Goal: Task Accomplishment & Management: Use online tool/utility

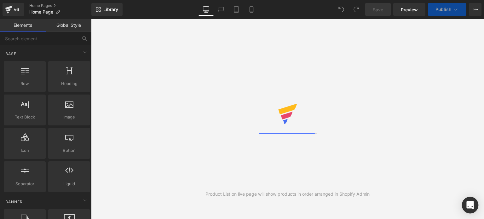
click at [475, 201] on div "Open Intercom Messenger" at bounding box center [470, 205] width 17 height 17
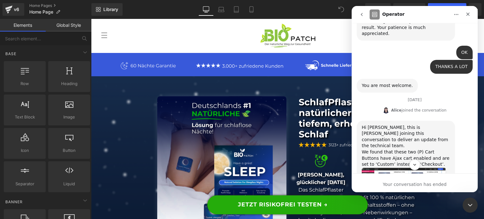
scroll to position [987, 0]
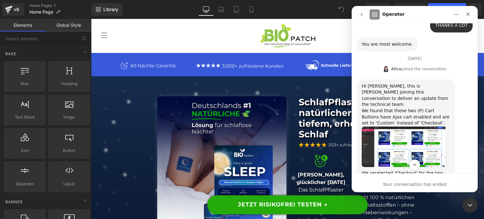
click at [431, 126] on img "Alice says…" at bounding box center [404, 146] width 84 height 41
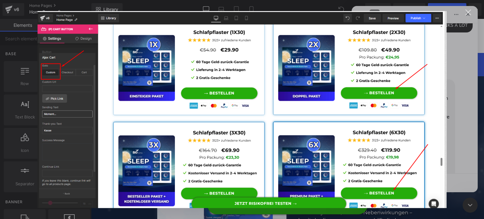
click at [468, 110] on div "Intercom messenger" at bounding box center [242, 109] width 484 height 219
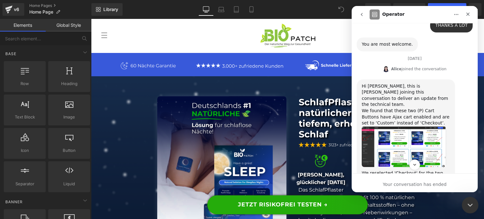
click at [469, 198] on div "Close Intercom Messenger" at bounding box center [469, 204] width 15 height 15
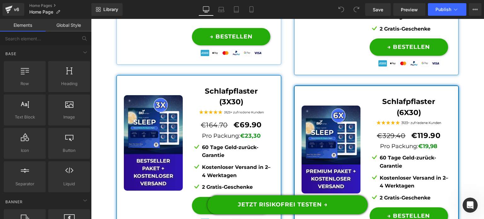
scroll to position [4849, 0]
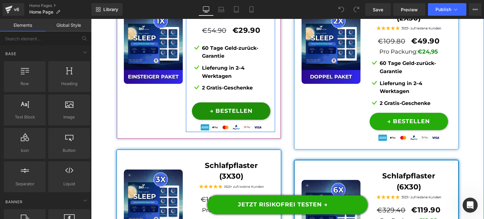
click at [227, 109] on span "(P) Cart Button" at bounding box center [231, 111] width 29 height 8
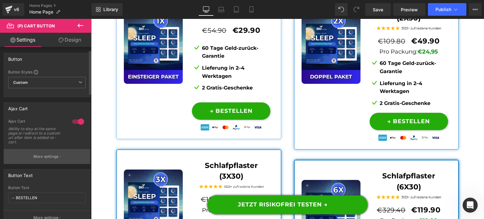
scroll to position [0, 0]
click at [56, 152] on button "More settings" at bounding box center [47, 157] width 86 height 15
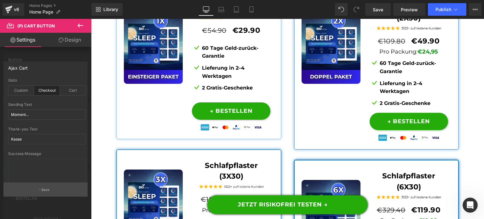
click at [53, 190] on button "Back" at bounding box center [45, 190] width 84 height 14
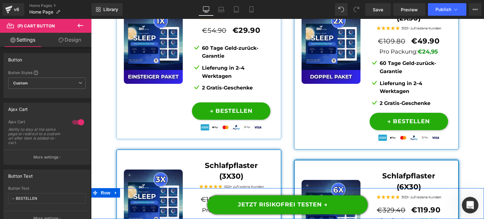
click at [469, 207] on icon "Open Intercom Messenger" at bounding box center [469, 204] width 10 height 10
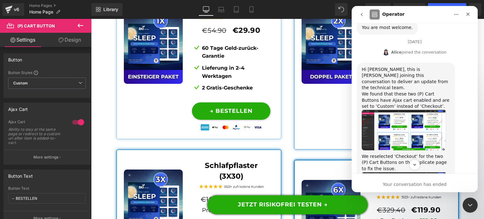
scroll to position [1018, 0]
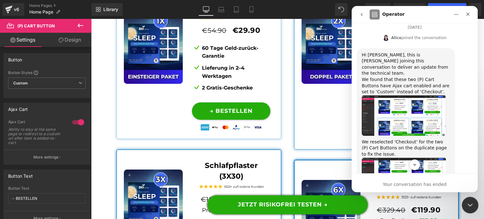
click at [466, 201] on icon "Close Intercom Messenger" at bounding box center [470, 205] width 8 height 8
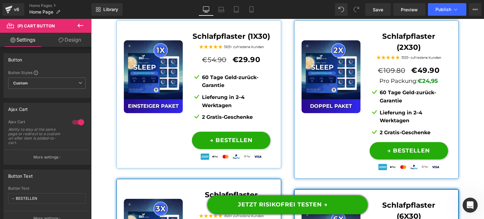
scroll to position [4818, 0]
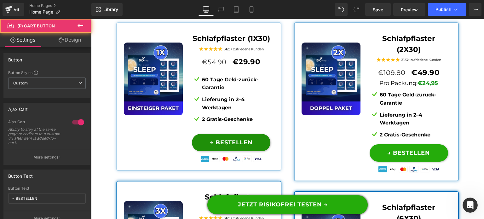
click at [227, 140] on div "→ BESTELLEN (P) Cart Button" at bounding box center [231, 142] width 79 height 17
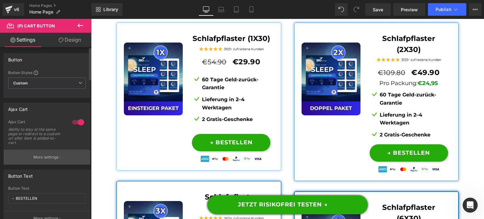
click at [38, 157] on p "More settings" at bounding box center [45, 157] width 25 height 6
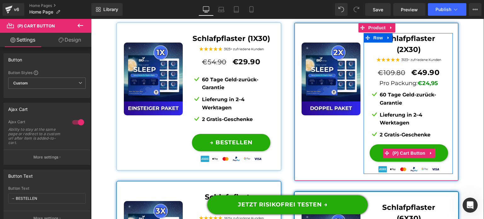
click at [415, 149] on span "(P) Cart Button" at bounding box center [409, 153] width 36 height 9
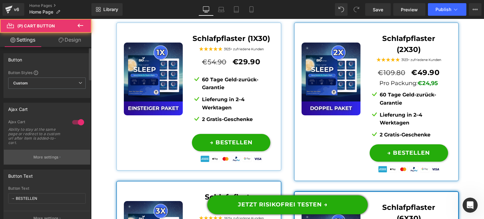
click at [46, 158] on p "More settings" at bounding box center [45, 157] width 25 height 6
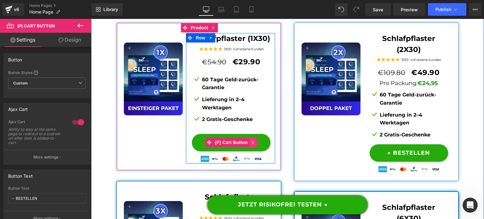
click at [251, 140] on icon at bounding box center [253, 142] width 4 height 5
click at [248, 140] on icon at bounding box center [249, 142] width 4 height 5
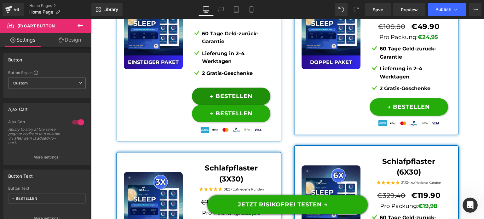
scroll to position [4793, 0]
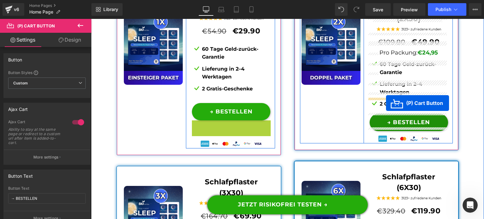
drag, startPoint x: 264, startPoint y: 117, endPoint x: 386, endPoint y: 103, distance: 123.1
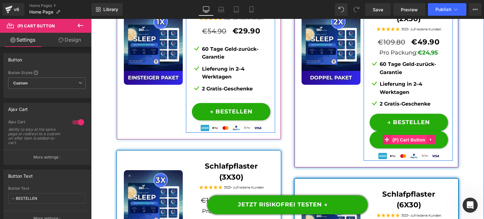
click at [411, 135] on span "(P) Cart Button" at bounding box center [409, 139] width 36 height 9
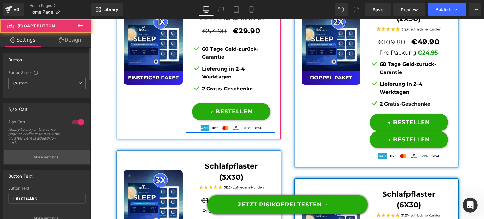
click at [55, 155] on p "More settings" at bounding box center [45, 157] width 25 height 6
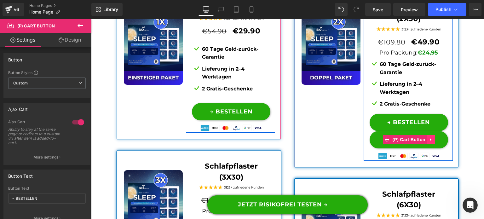
click at [429, 137] on icon at bounding box center [431, 139] width 4 height 5
click at [433, 137] on icon at bounding box center [435, 139] width 4 height 4
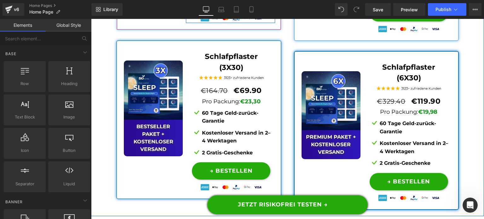
scroll to position [4919, 0]
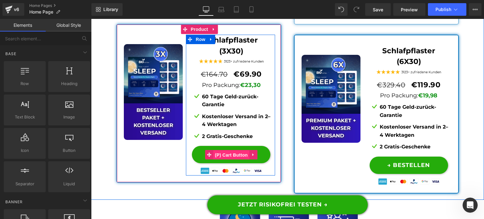
click at [228, 150] on span "(P) Cart Button" at bounding box center [231, 154] width 36 height 9
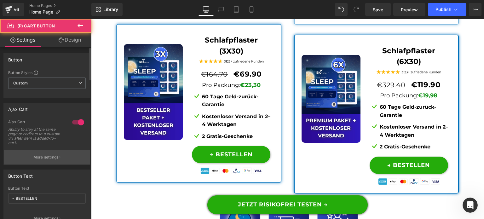
click at [55, 159] on p "More settings" at bounding box center [45, 157] width 25 height 6
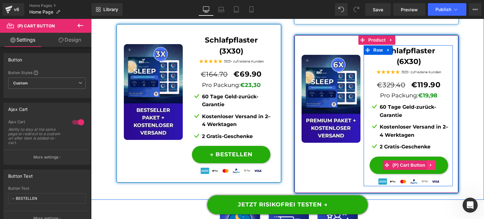
click at [429, 163] on icon at bounding box center [431, 165] width 4 height 5
click at [431, 160] on link at bounding box center [435, 164] width 8 height 9
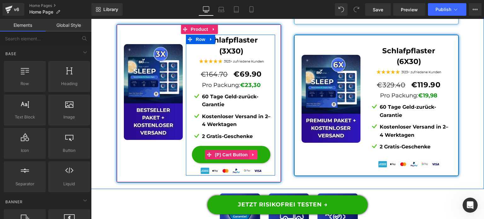
click at [249, 150] on link at bounding box center [253, 154] width 8 height 9
click at [247, 153] on icon at bounding box center [249, 155] width 4 height 4
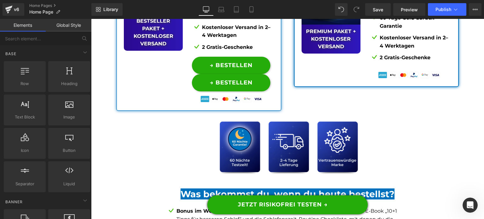
scroll to position [4928, 0]
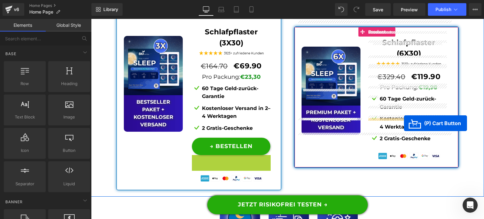
drag, startPoint x: 236, startPoint y: 146, endPoint x: 425, endPoint y: 120, distance: 191.2
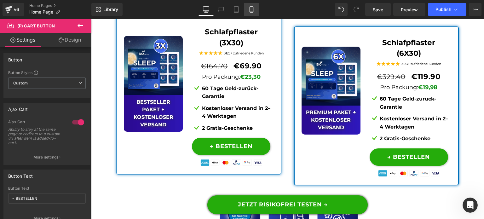
click at [248, 12] on link "Mobile" at bounding box center [251, 9] width 15 height 13
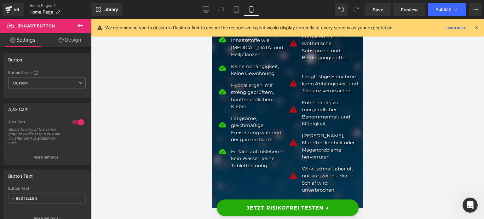
scroll to position [0, 0]
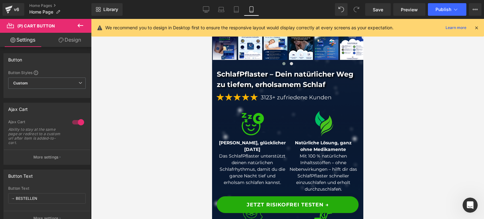
click at [363, 50] on div at bounding box center [287, 119] width 393 height 200
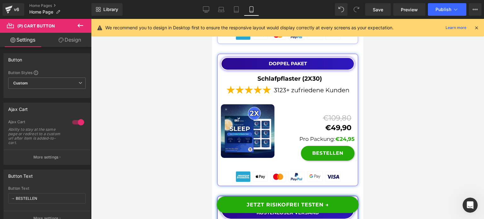
scroll to position [6698, 0]
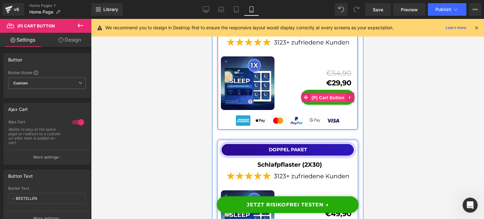
drag, startPoint x: 326, startPoint y: 127, endPoint x: 402, endPoint y: 162, distance: 83.7
click at [326, 102] on span "(P) Cart Button" at bounding box center [328, 97] width 36 height 9
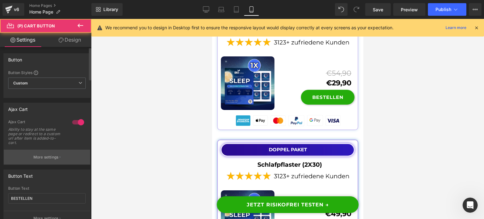
click at [55, 154] on p "More settings" at bounding box center [45, 157] width 25 height 6
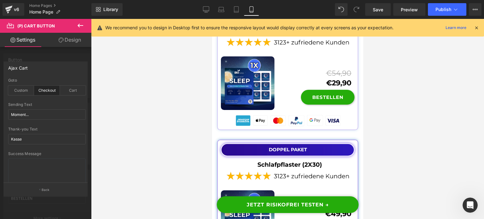
drag, startPoint x: 44, startPoint y: 187, endPoint x: 69, endPoint y: 180, distance: 25.8
click at [44, 187] on button "Back" at bounding box center [45, 190] width 84 height 14
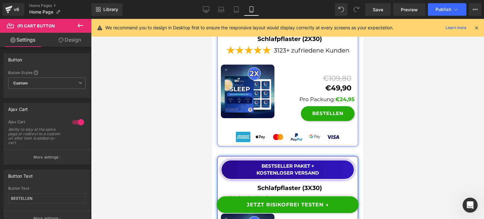
scroll to position [6824, 0]
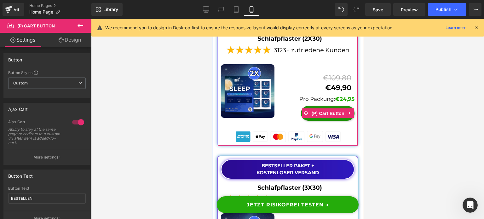
drag, startPoint x: 323, startPoint y: 147, endPoint x: 323, endPoint y: 157, distance: 9.5
click at [323, 118] on span "(P) Cart Button" at bounding box center [328, 113] width 36 height 9
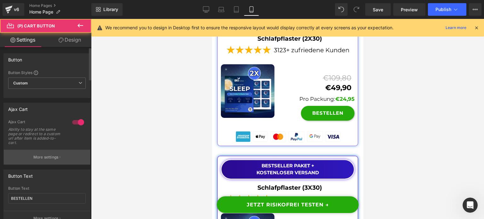
click at [50, 153] on button "More settings" at bounding box center [47, 157] width 86 height 15
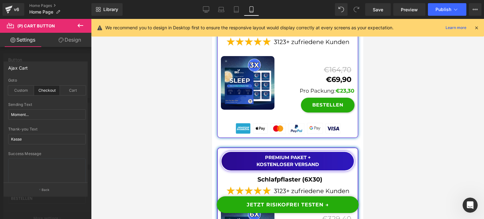
scroll to position [6981, 0]
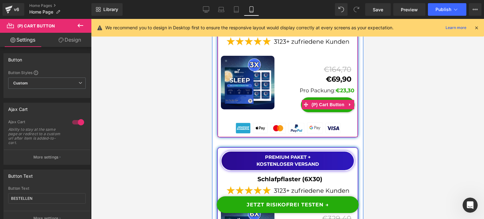
click at [325, 109] on span "(P) Cart Button" at bounding box center [328, 104] width 36 height 9
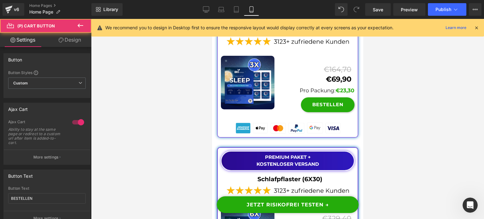
click at [79, 154] on button "More settings" at bounding box center [47, 157] width 86 height 15
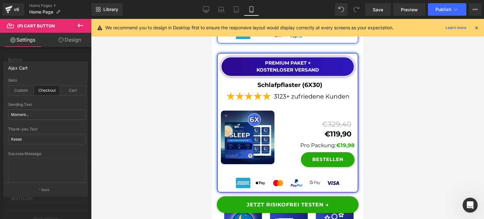
scroll to position [7139, 0]
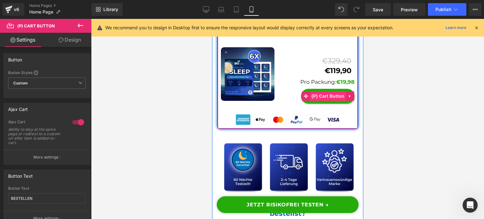
click at [329, 101] on span "(P) Cart Button" at bounding box center [328, 95] width 36 height 9
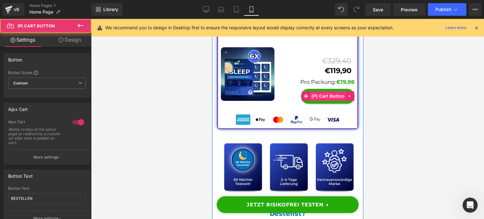
click at [64, 154] on button "More settings" at bounding box center [47, 157] width 86 height 15
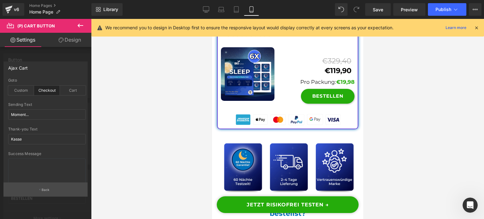
click at [40, 189] on icon "button" at bounding box center [39, 189] width 1 height 3
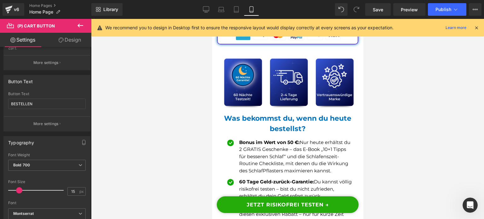
scroll to position [7234, 0]
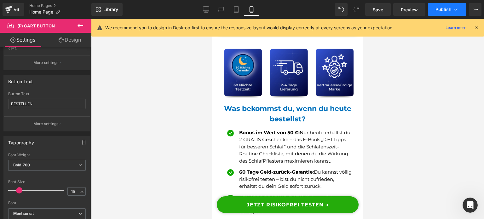
click at [451, 12] on button "Publish" at bounding box center [447, 9] width 38 height 13
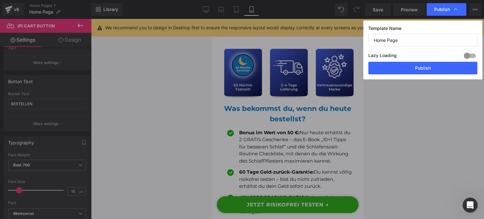
click at [426, 70] on button "Publish" at bounding box center [423, 68] width 109 height 13
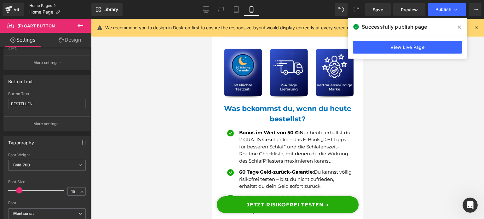
click at [47, 6] on link "Home Pages" at bounding box center [60, 5] width 62 height 5
